Goal: Navigation & Orientation: Find specific page/section

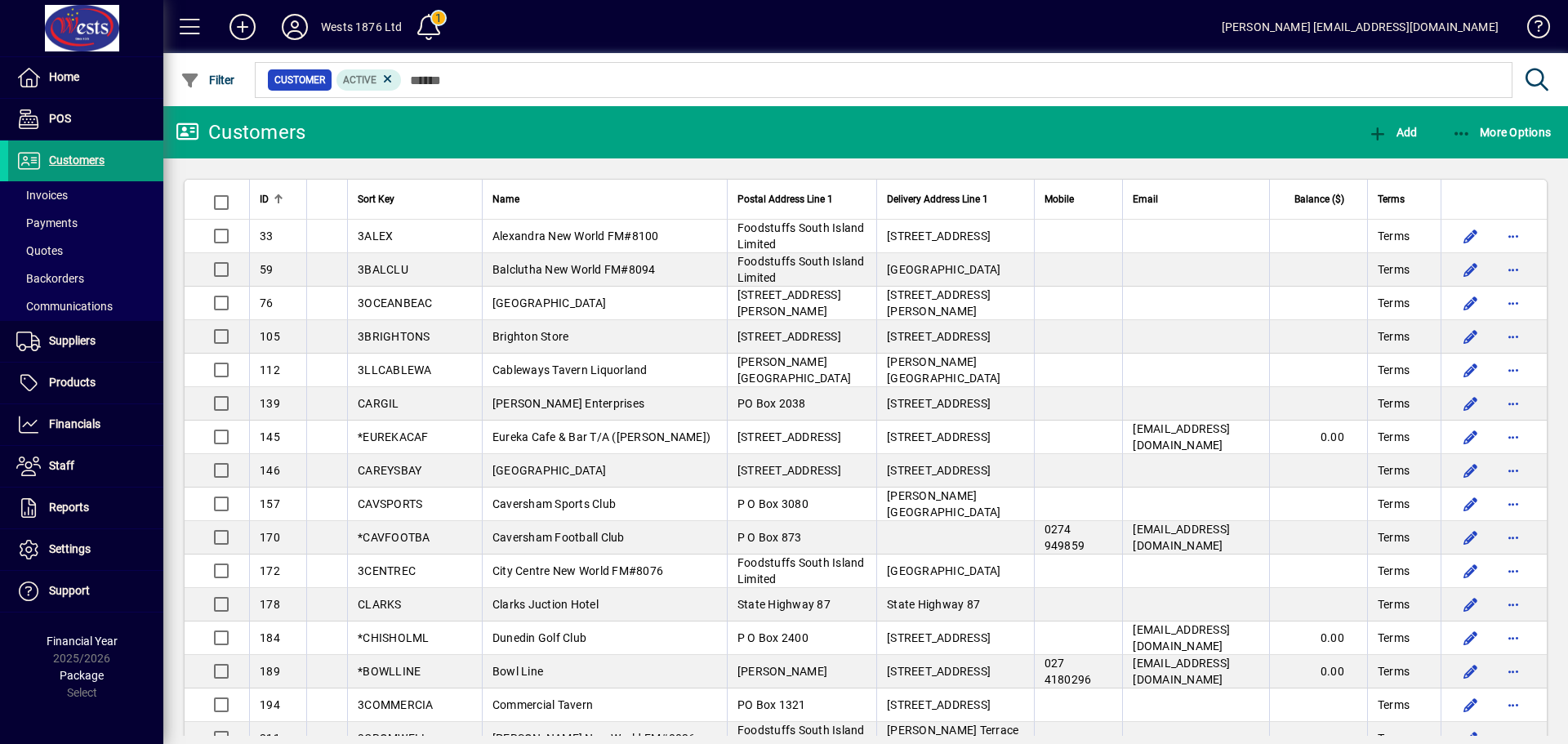
click at [71, 162] on span "Customers" at bounding box center [77, 159] width 56 height 13
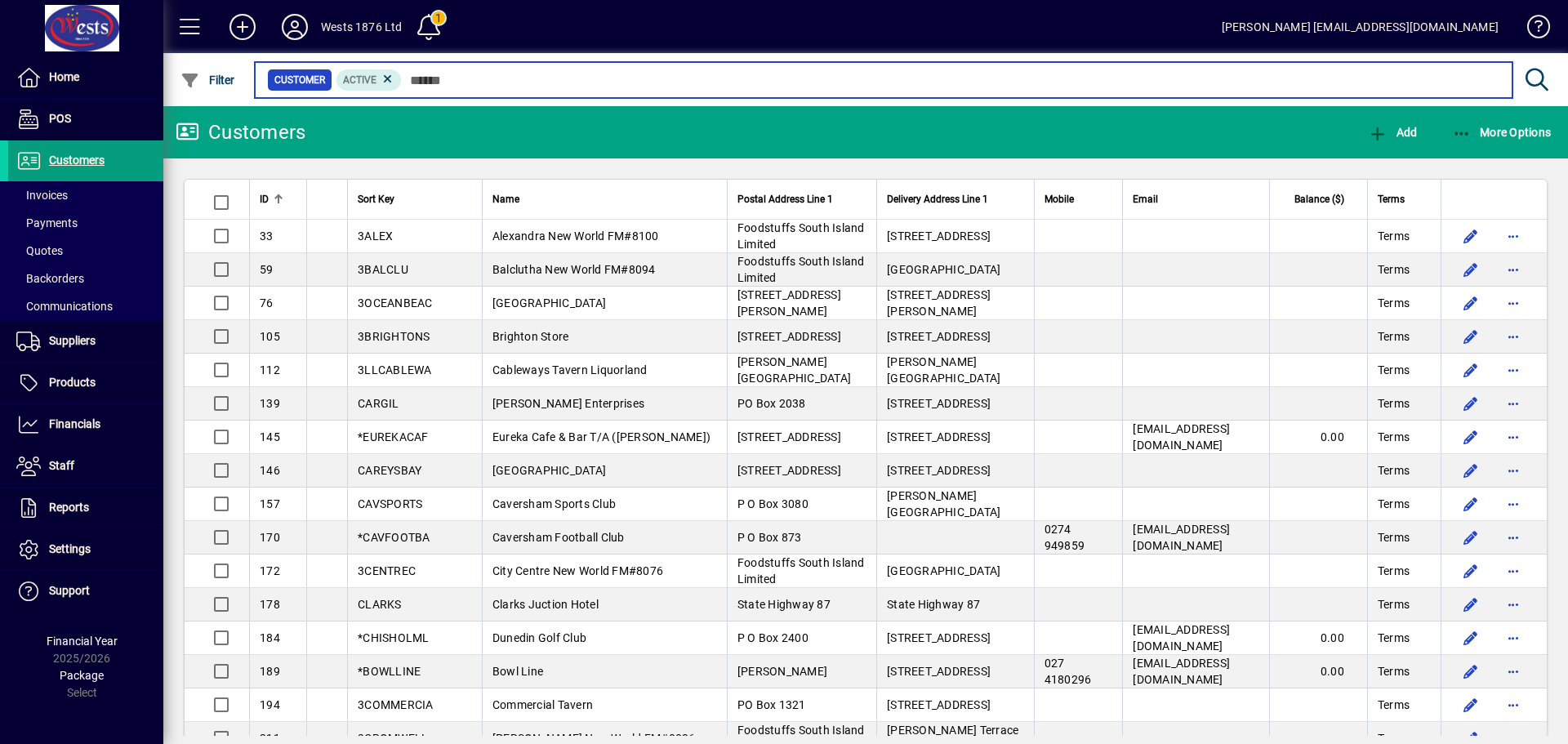
click at [453, 82] on input "text" at bounding box center [950, 80] width 1097 height 23
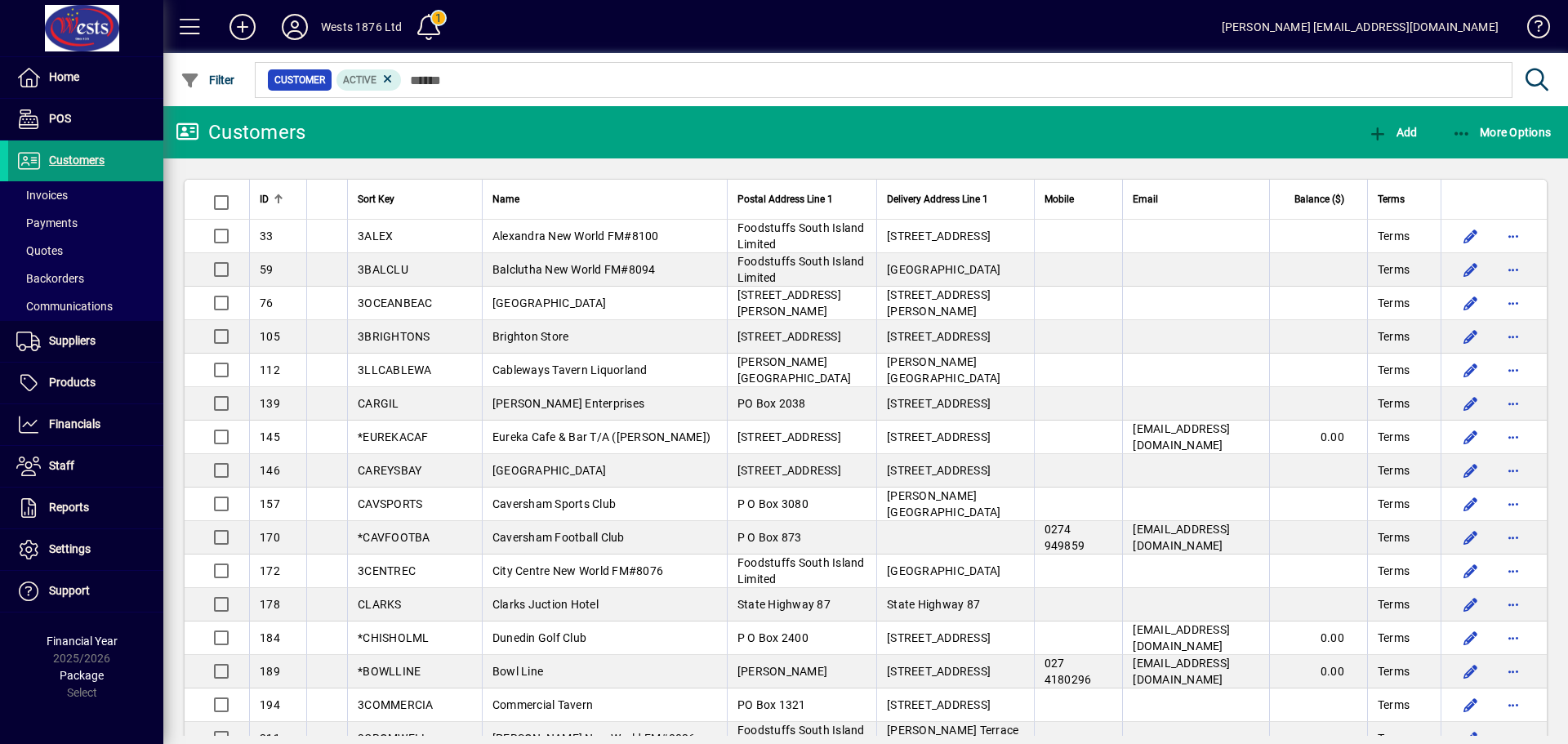
click at [65, 164] on span "Customers" at bounding box center [77, 159] width 56 height 13
click at [645, 70] on div at bounding box center [954, 62] width 1404 height 18
drag, startPoint x: 88, startPoint y: 163, endPoint x: 98, endPoint y: 156, distance: 12.2
click at [89, 163] on span "Customers" at bounding box center [77, 159] width 56 height 13
click at [88, 161] on span "Customers" at bounding box center [77, 159] width 56 height 13
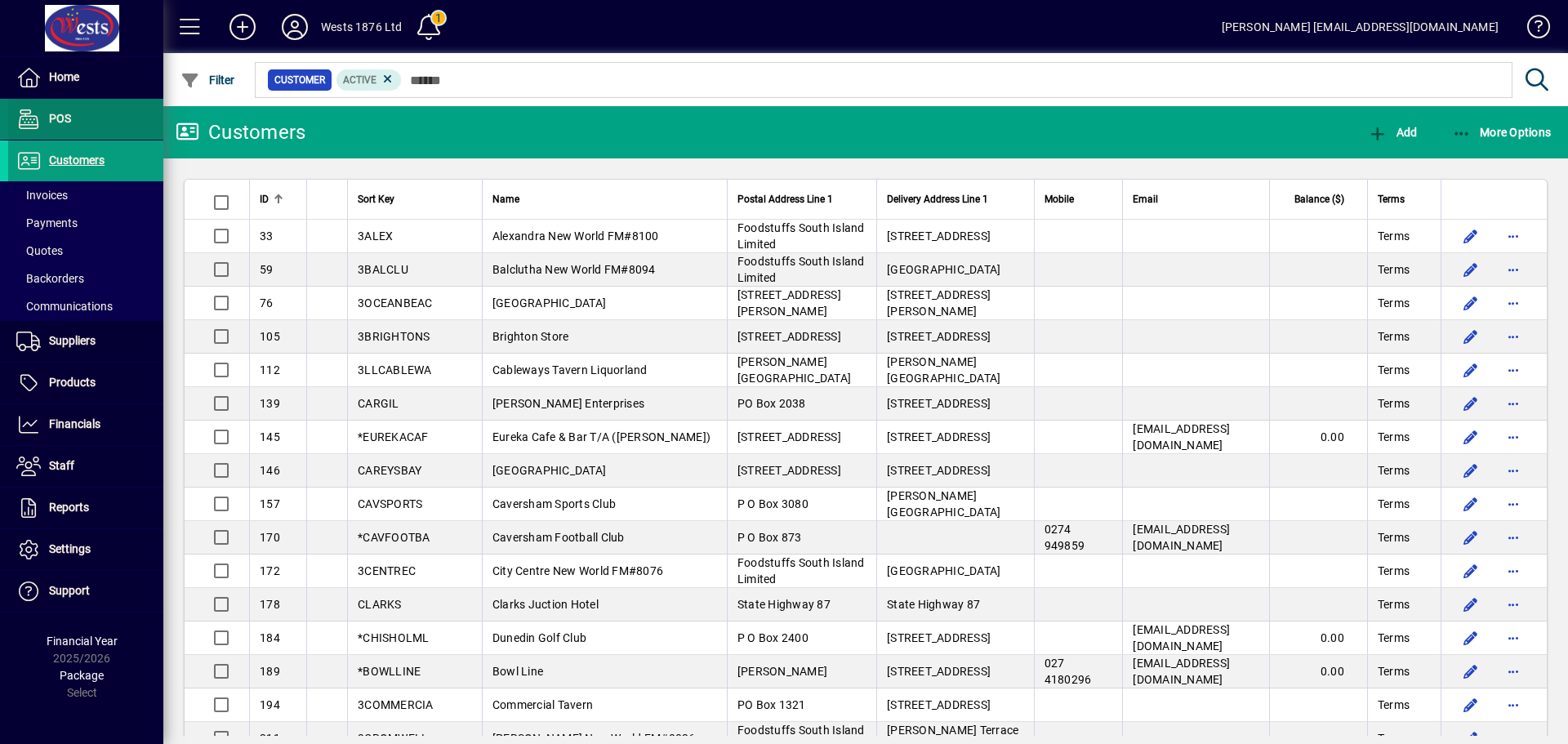
drag, startPoint x: 69, startPoint y: 163, endPoint x: 71, endPoint y: 127, distance: 36.1
click at [69, 163] on span "Customers" at bounding box center [77, 159] width 56 height 13
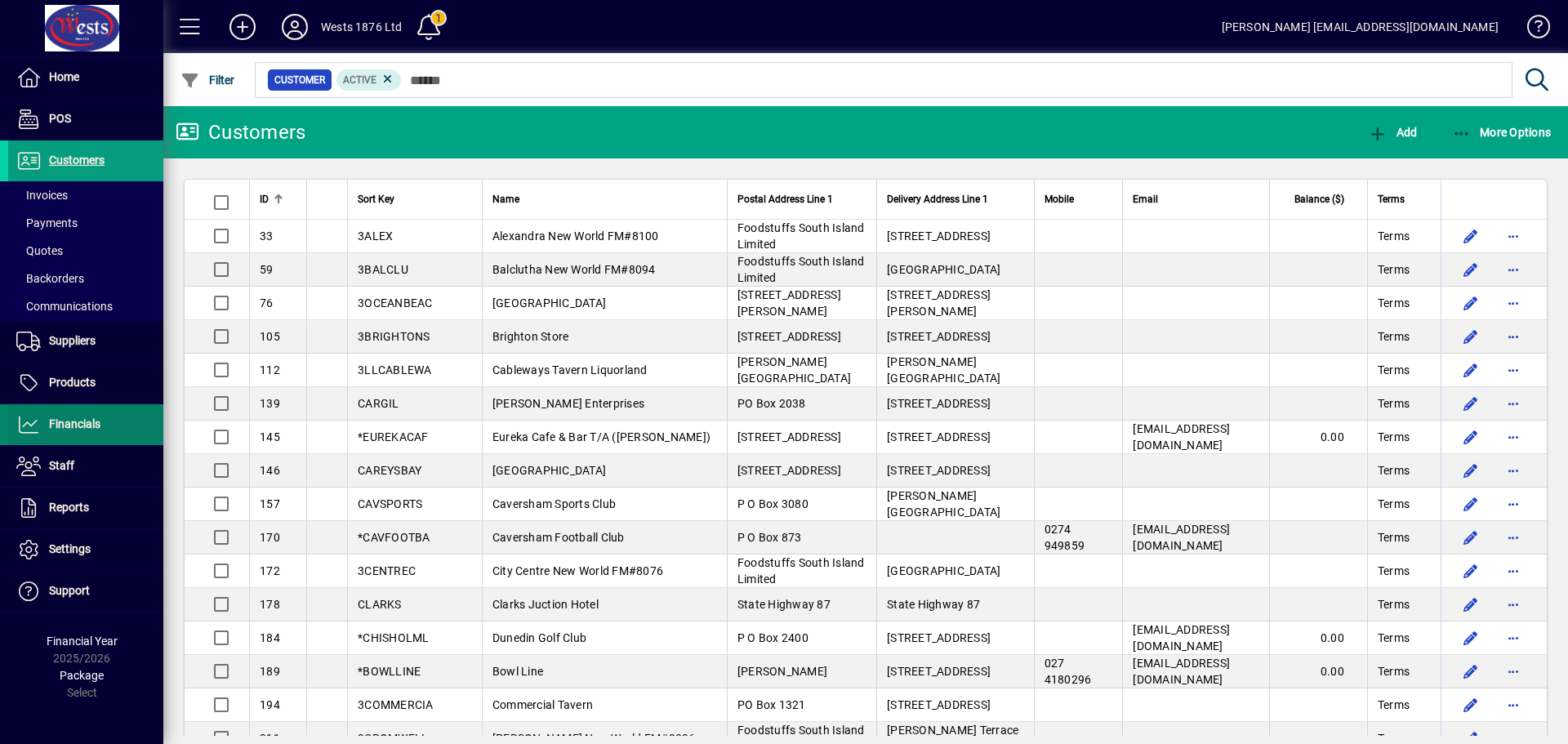
click at [66, 418] on span "Financials" at bounding box center [53, 425] width 92 height 20
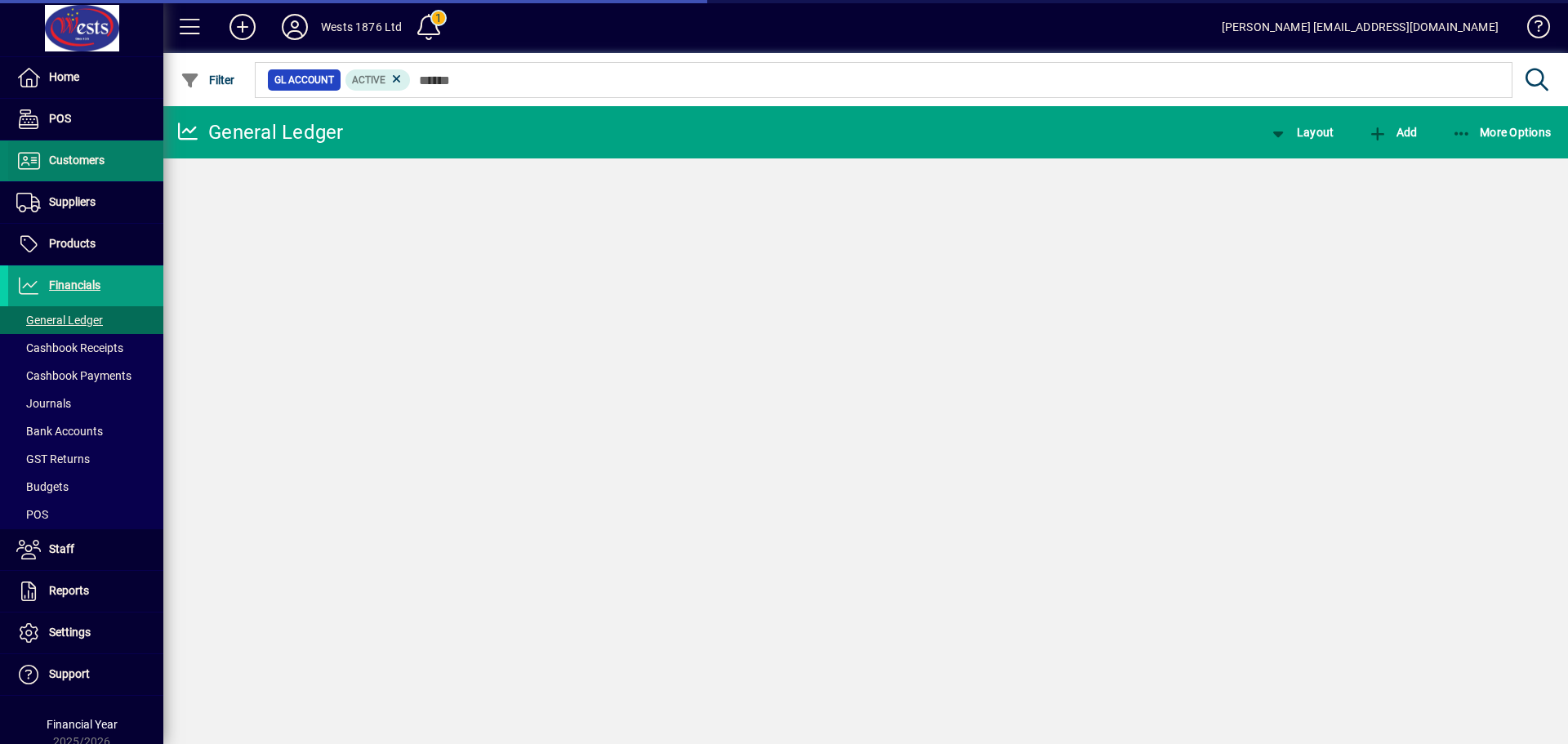
click at [67, 158] on span "Customers" at bounding box center [77, 159] width 56 height 13
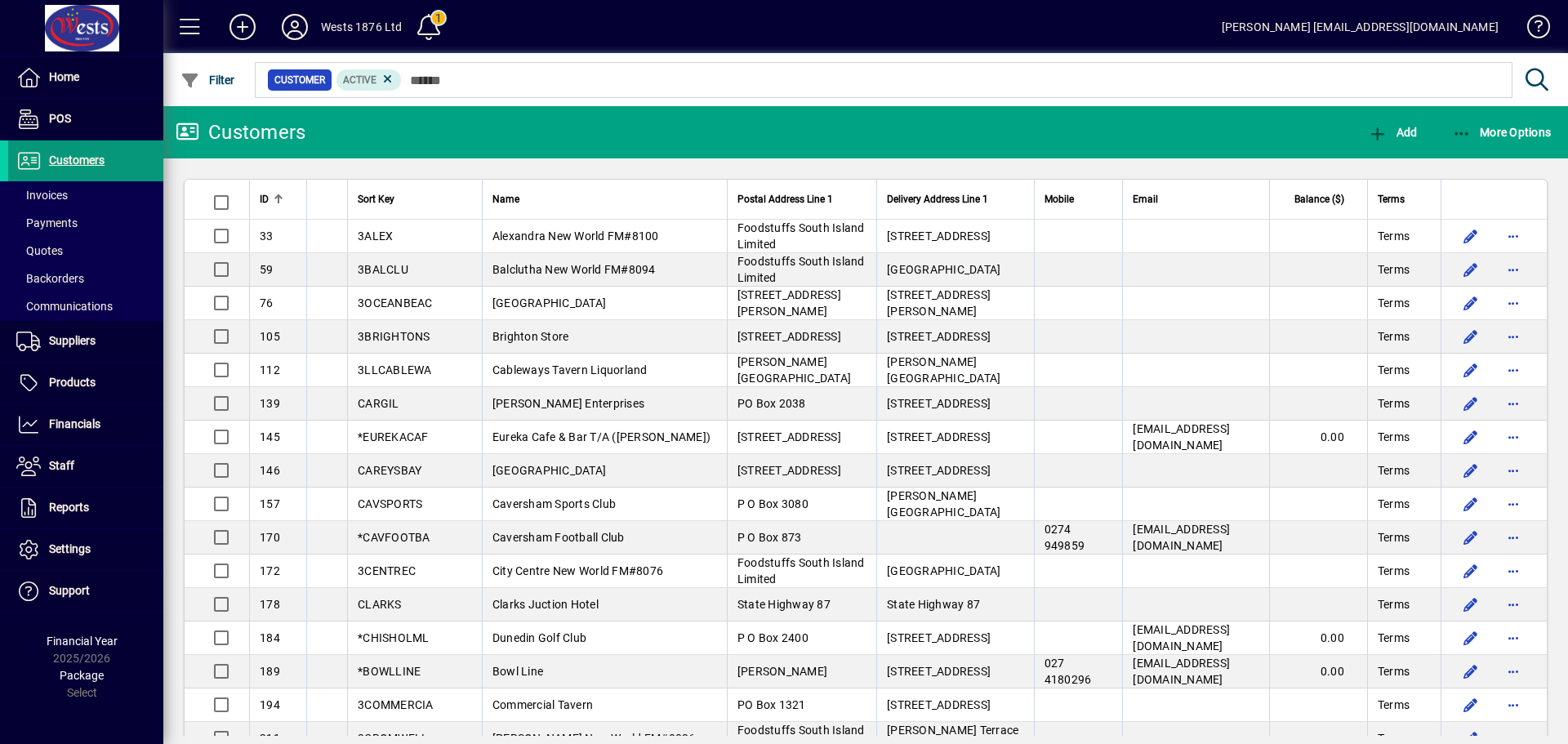
click at [77, 163] on span "Customers" at bounding box center [77, 159] width 56 height 13
click at [43, 197] on span "Invoices" at bounding box center [42, 195] width 52 height 13
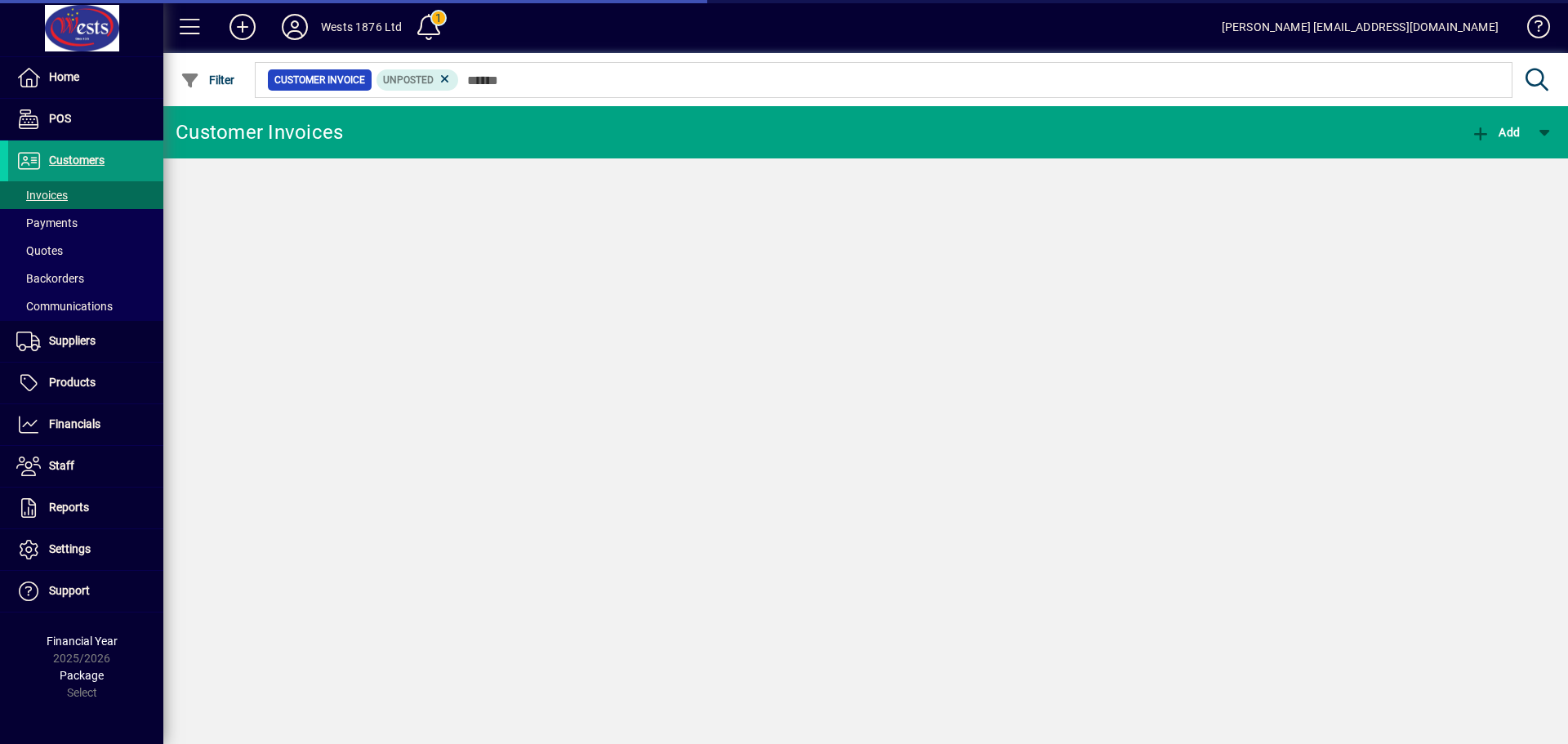
click at [71, 164] on span "Customers" at bounding box center [77, 159] width 56 height 13
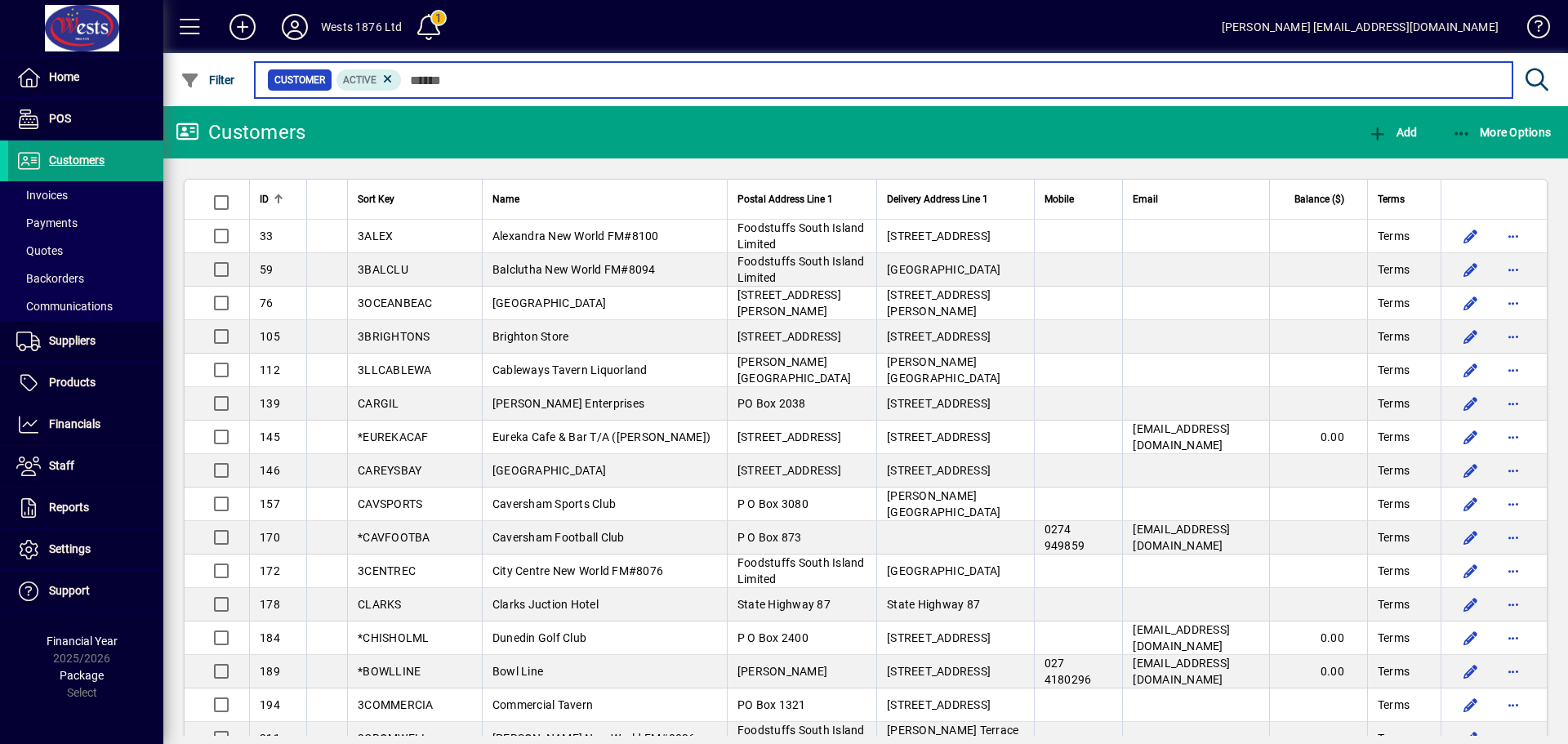
click at [687, 88] on input "text" at bounding box center [950, 80] width 1097 height 23
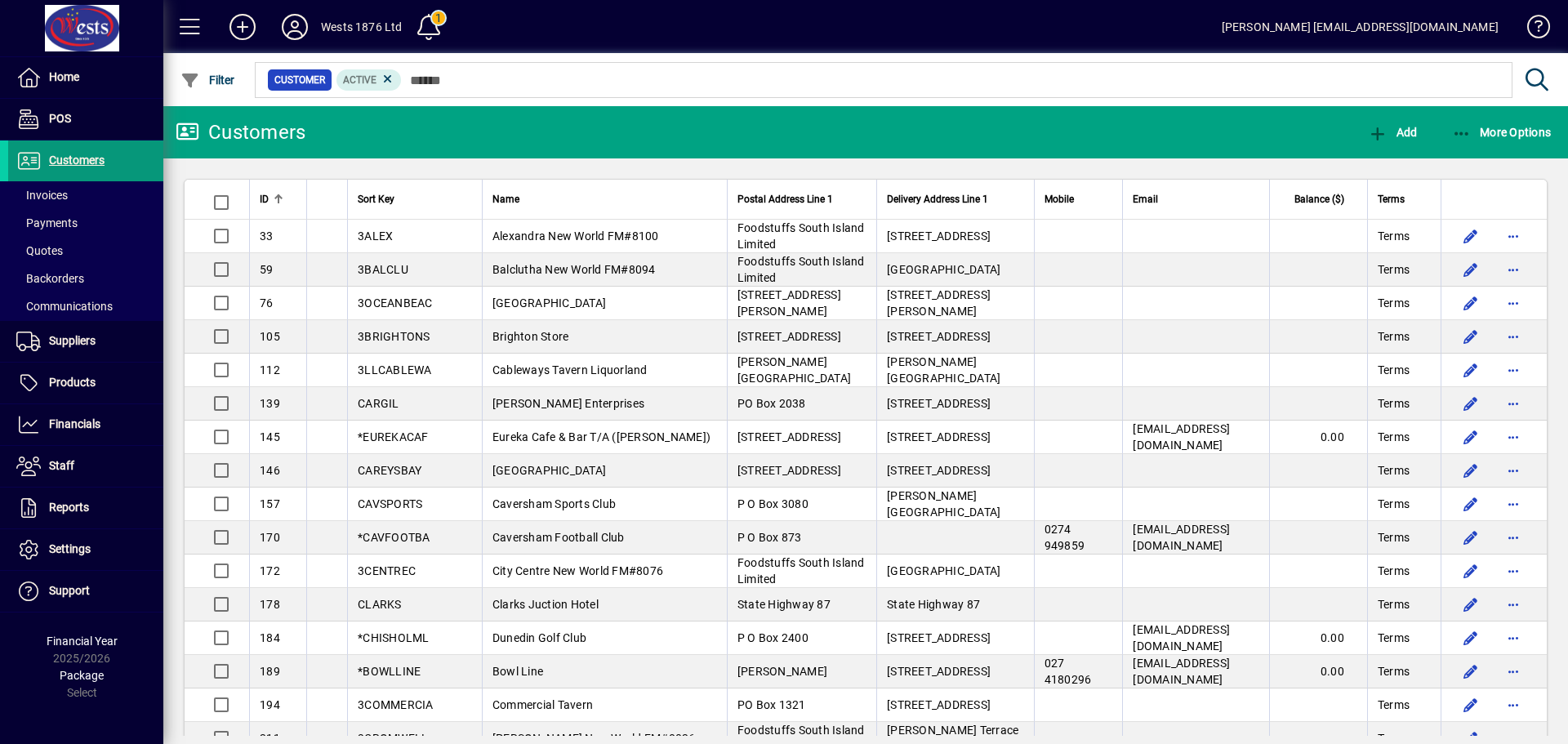
click at [59, 153] on span "Customers" at bounding box center [77, 159] width 56 height 13
click at [63, 164] on span "Customers" at bounding box center [77, 159] width 56 height 13
click at [52, 205] on span at bounding box center [85, 223] width 155 height 40
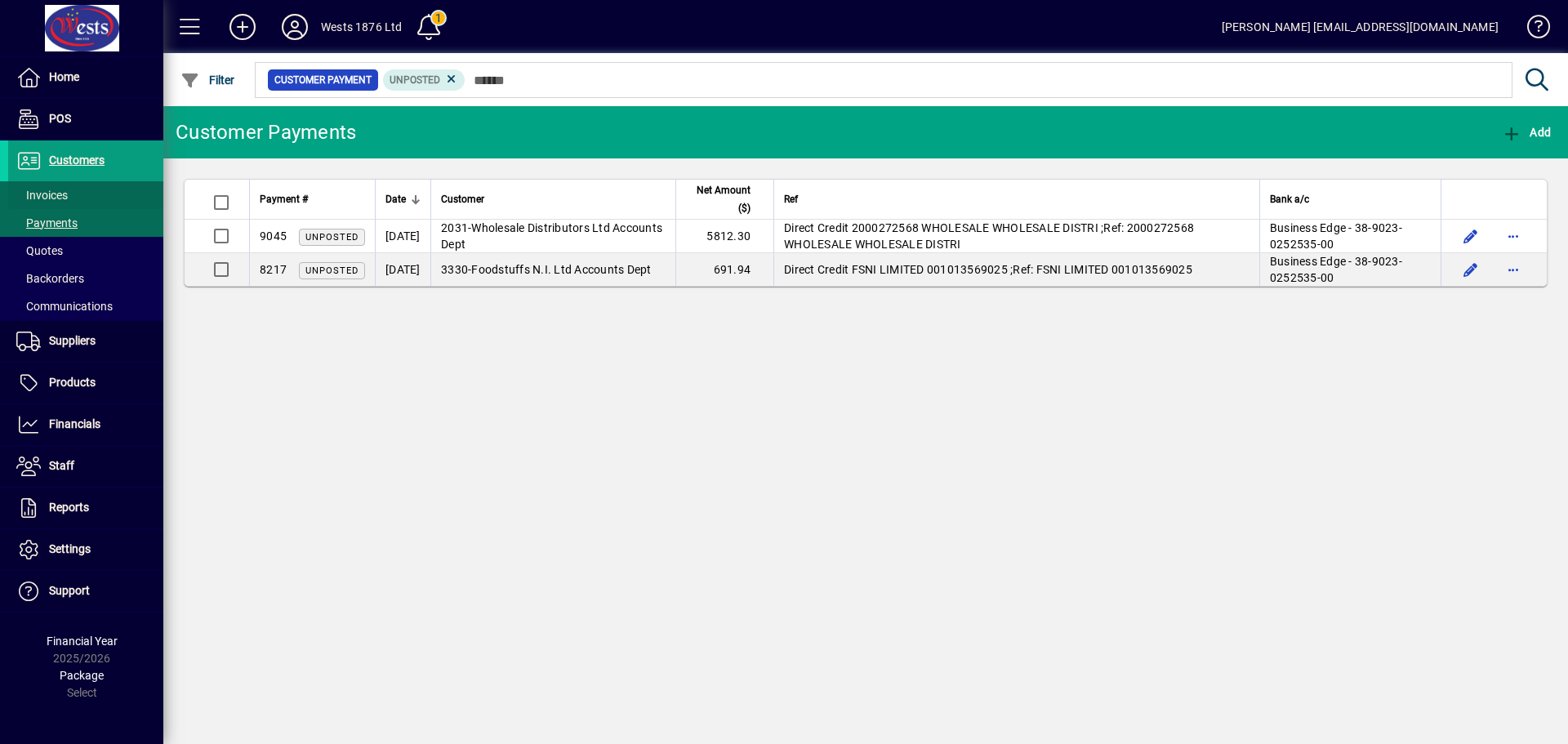
click at [59, 185] on span at bounding box center [85, 195] width 155 height 40
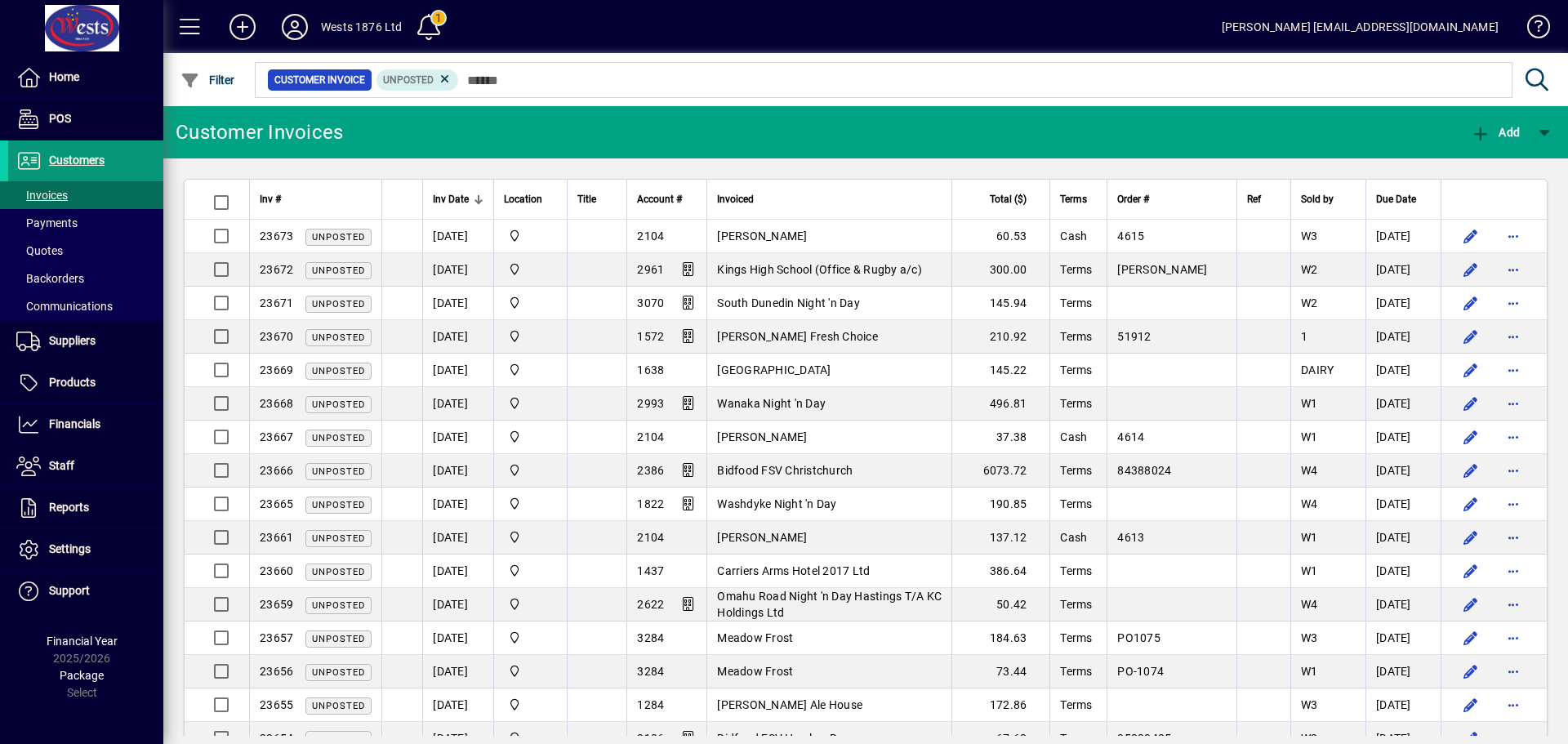
click at [65, 159] on span "Customers" at bounding box center [77, 159] width 56 height 13
